Goal: Download file/media

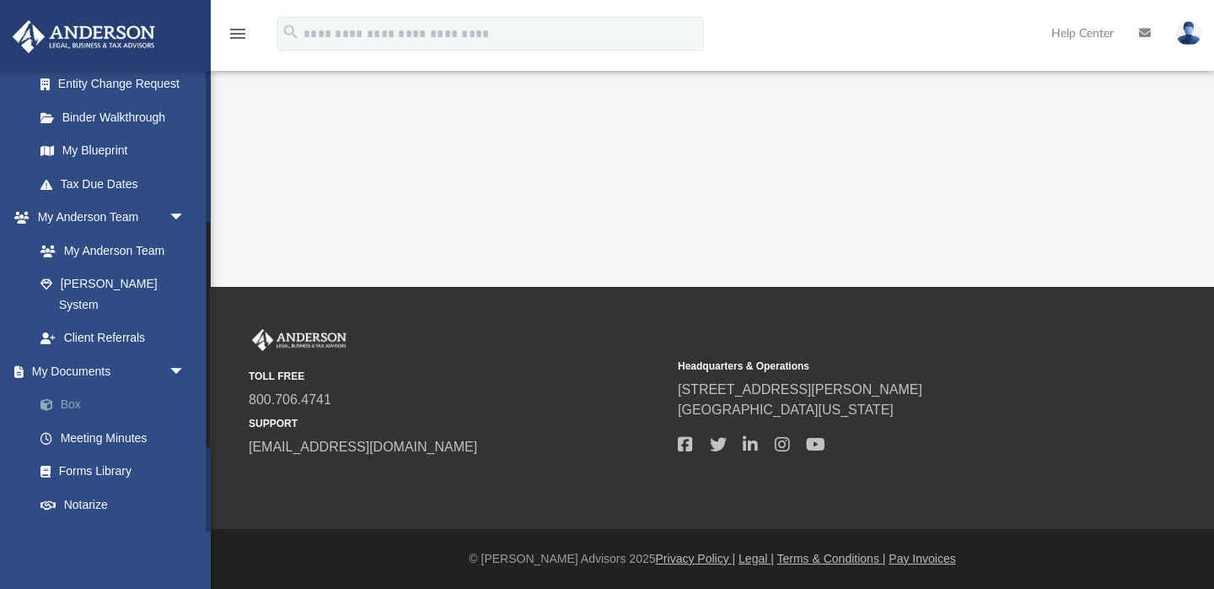
scroll to position [309, 0]
click at [85, 386] on link "Box" at bounding box center [117, 403] width 187 height 34
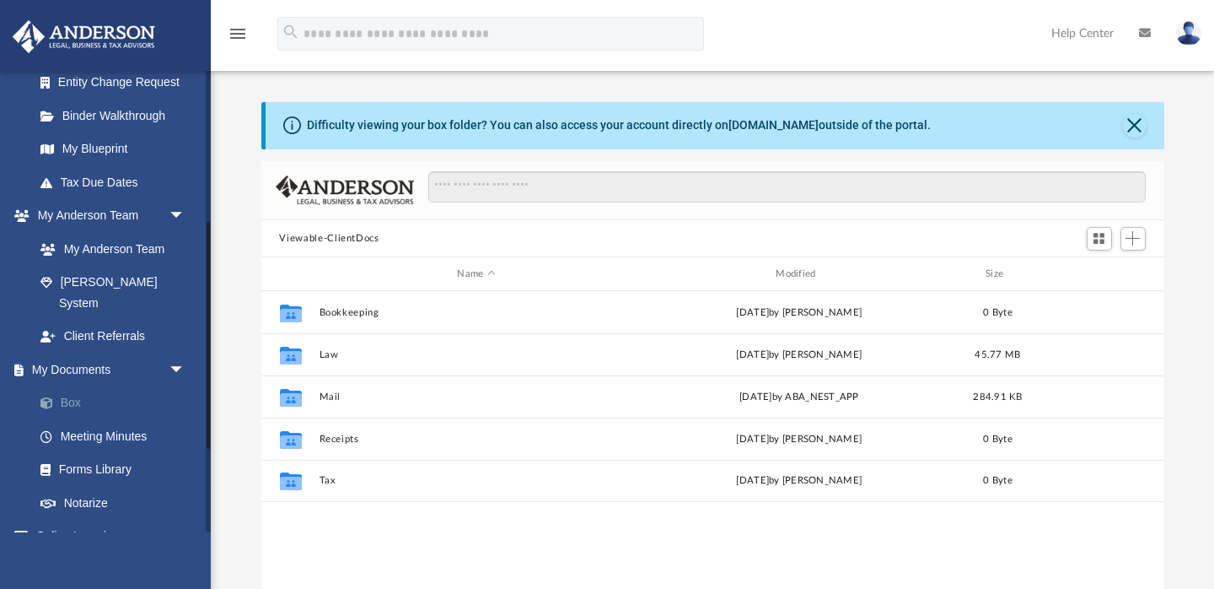
scroll to position [383, 903]
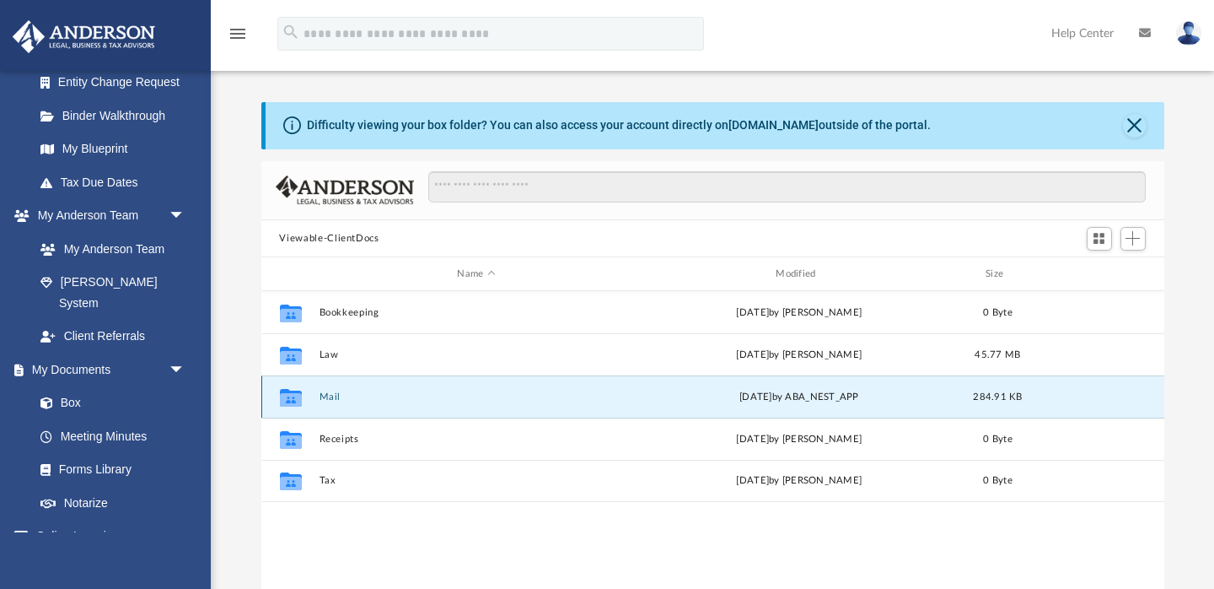
click at [332, 394] on button "Mail" at bounding box center [476, 396] width 315 height 11
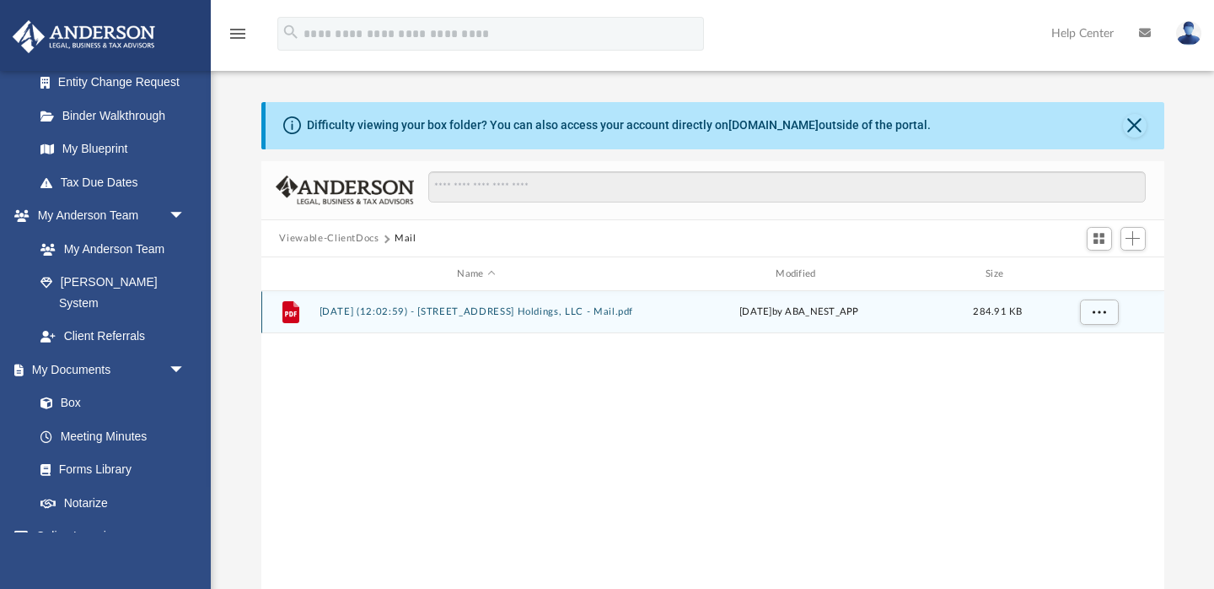
click at [546, 307] on button "[DATE] (12:02:59) - [STREET_ADDRESS] Holdings, LLC - Mail.pdf" at bounding box center [476, 312] width 315 height 11
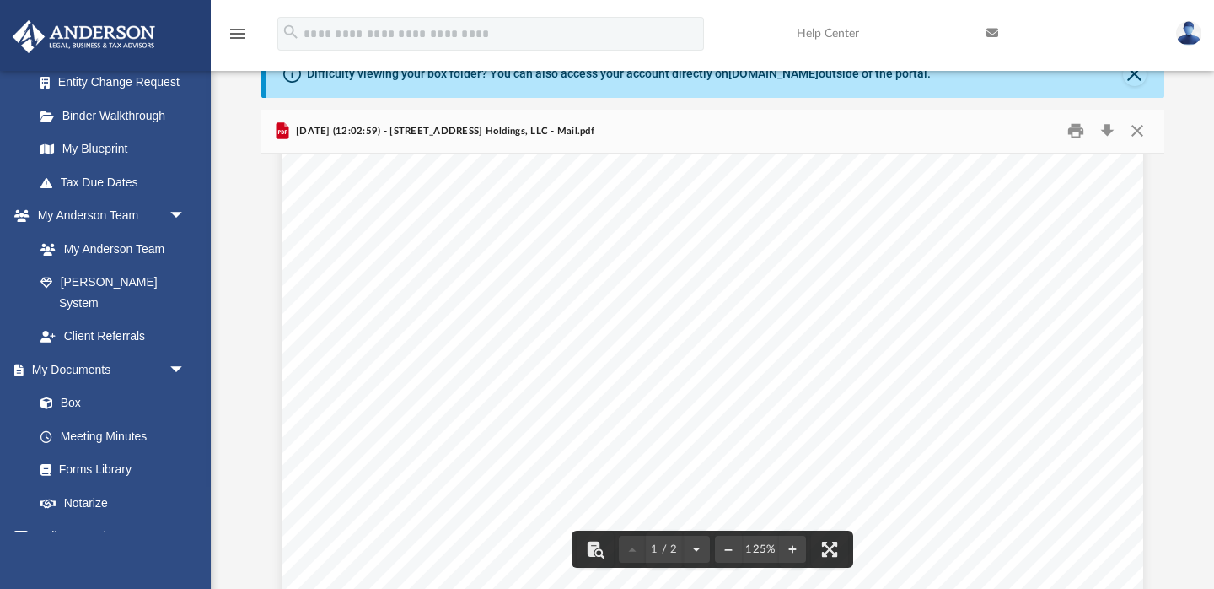
scroll to position [0, 0]
click at [1143, 129] on button "Close" at bounding box center [1137, 131] width 30 height 26
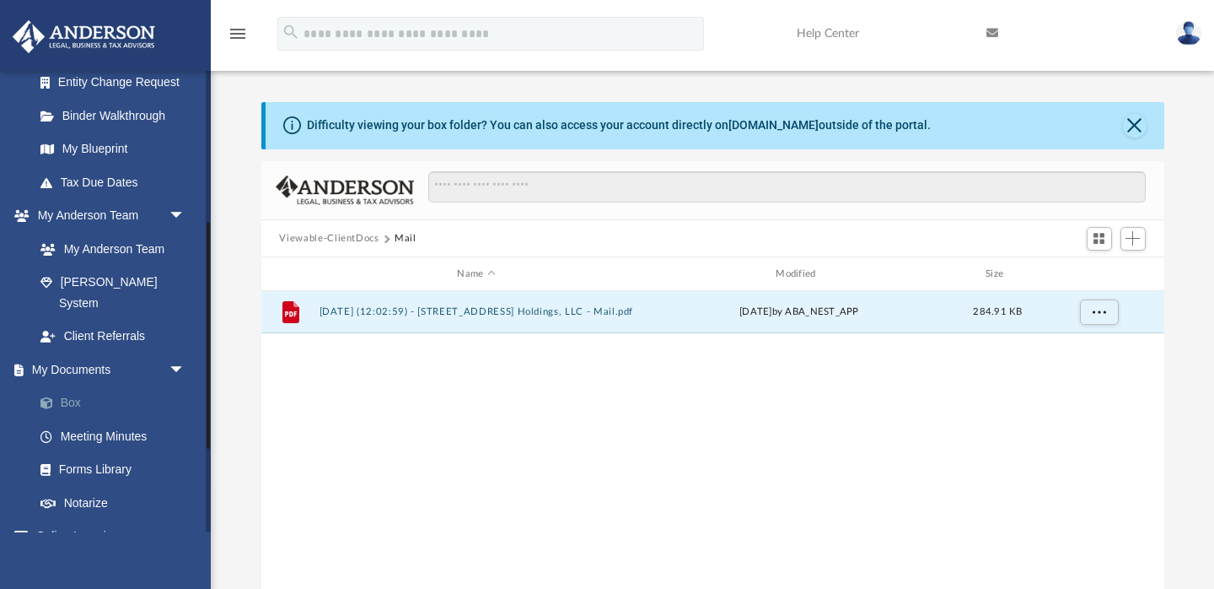
click at [88, 395] on link "Box" at bounding box center [117, 403] width 187 height 34
click at [81, 386] on link "Box" at bounding box center [117, 403] width 187 height 34
click at [358, 238] on button "Viewable-ClientDocs" at bounding box center [329, 238] width 100 height 15
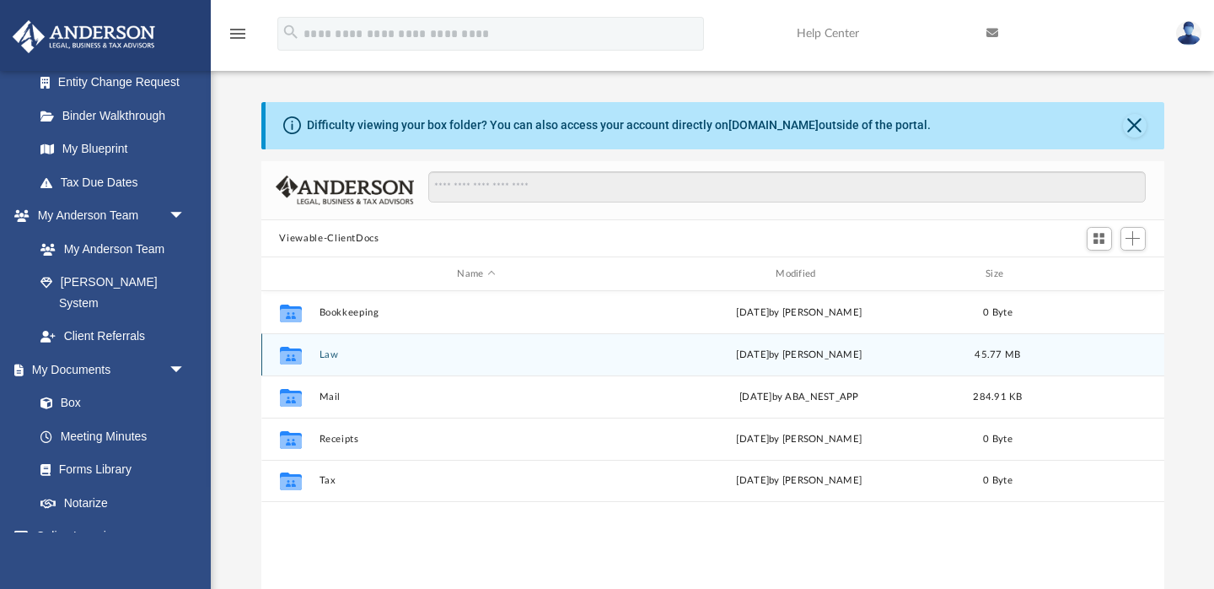
click at [304, 353] on div "Collaborated Folder" at bounding box center [290, 355] width 42 height 27
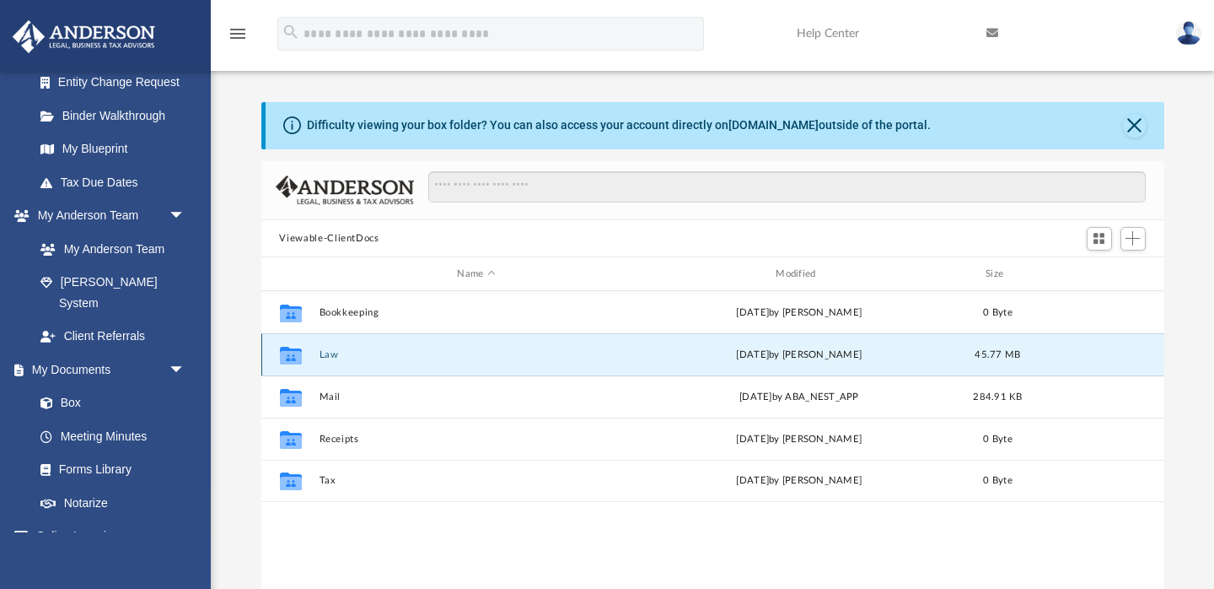
click at [331, 351] on button "Law" at bounding box center [476, 354] width 315 height 11
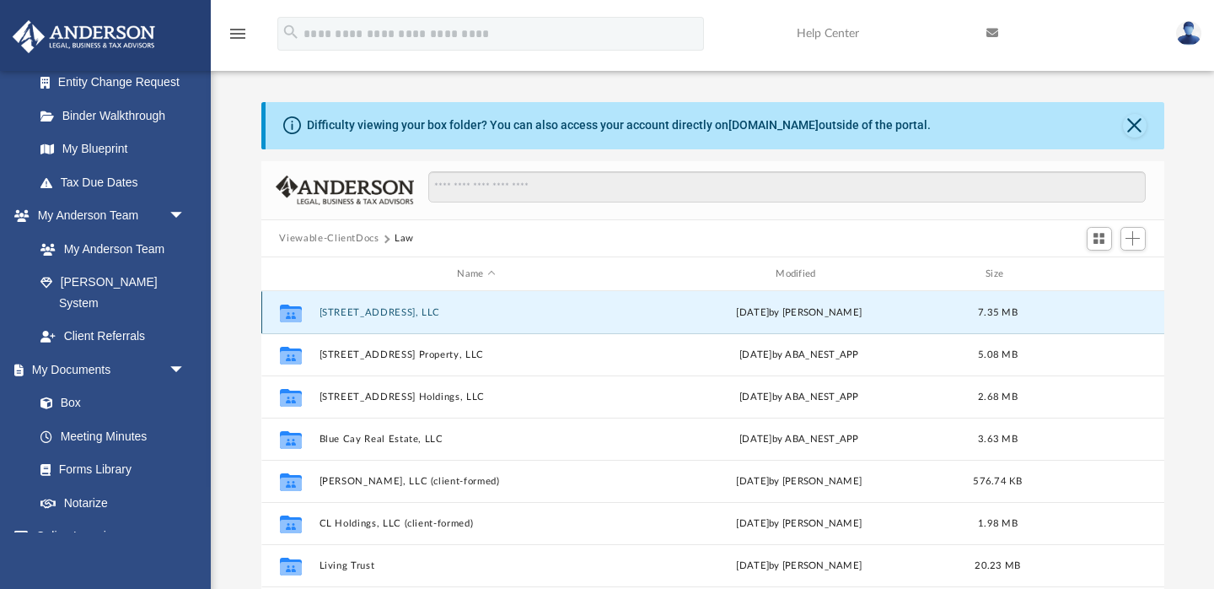
click at [470, 311] on button "[STREET_ADDRESS], LLC" at bounding box center [476, 312] width 315 height 11
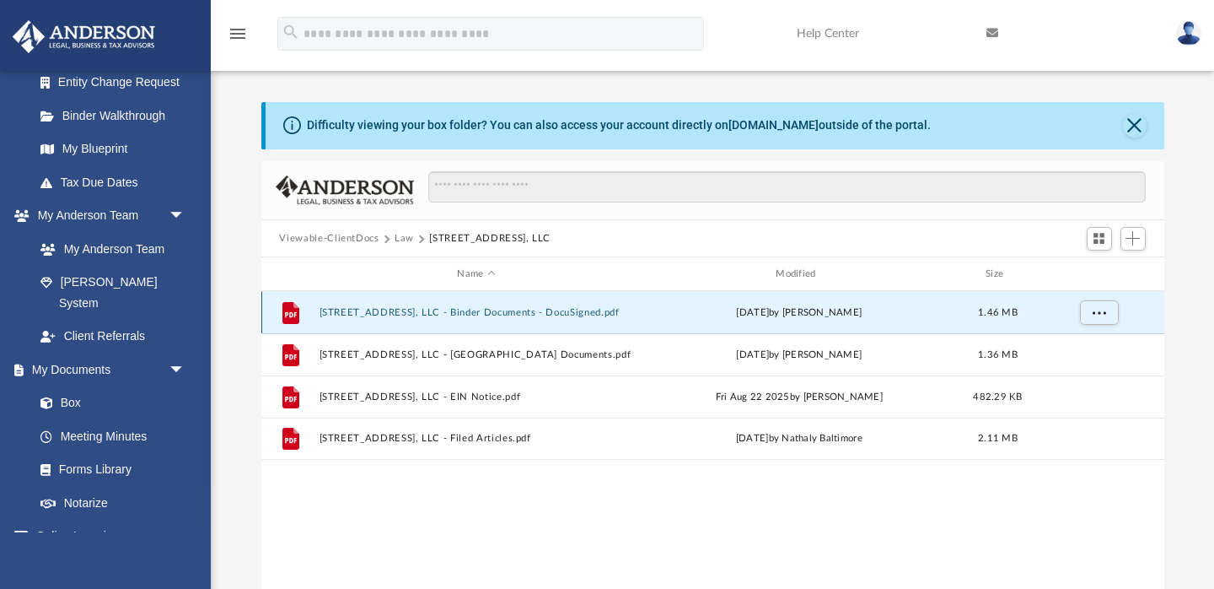
click at [470, 310] on button "[STREET_ADDRESS], LLC - Binder Documents - DocuSigned.pdf" at bounding box center [476, 312] width 315 height 11
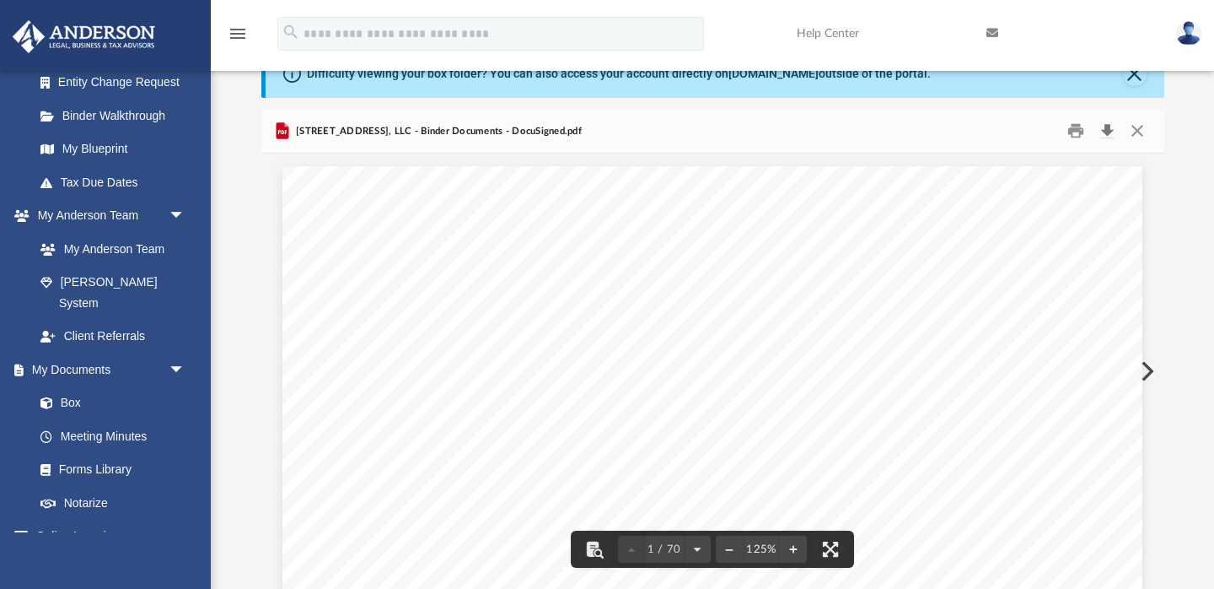
click at [1112, 134] on button "Download" at bounding box center [1108, 131] width 30 height 26
